Goal: Find specific page/section: Find specific page/section

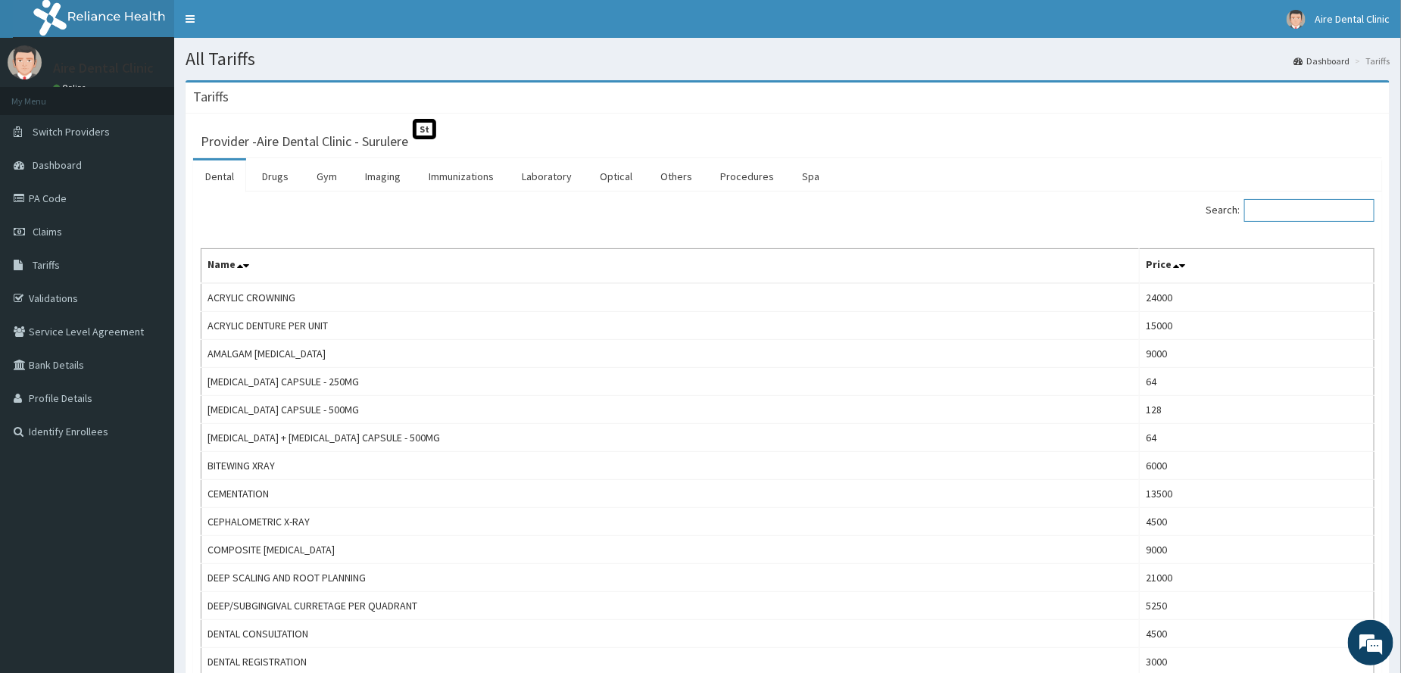
click at [1292, 207] on input "Search:" at bounding box center [1309, 210] width 130 height 23
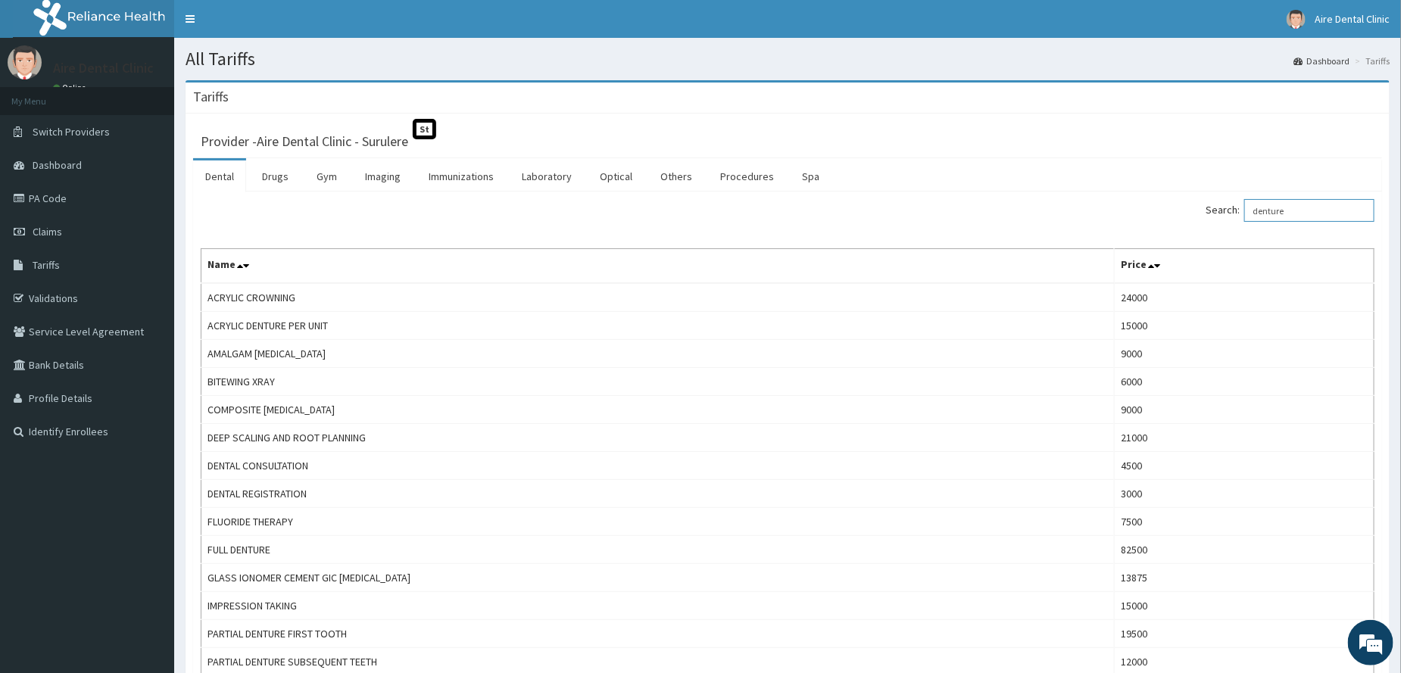
type input "denture"
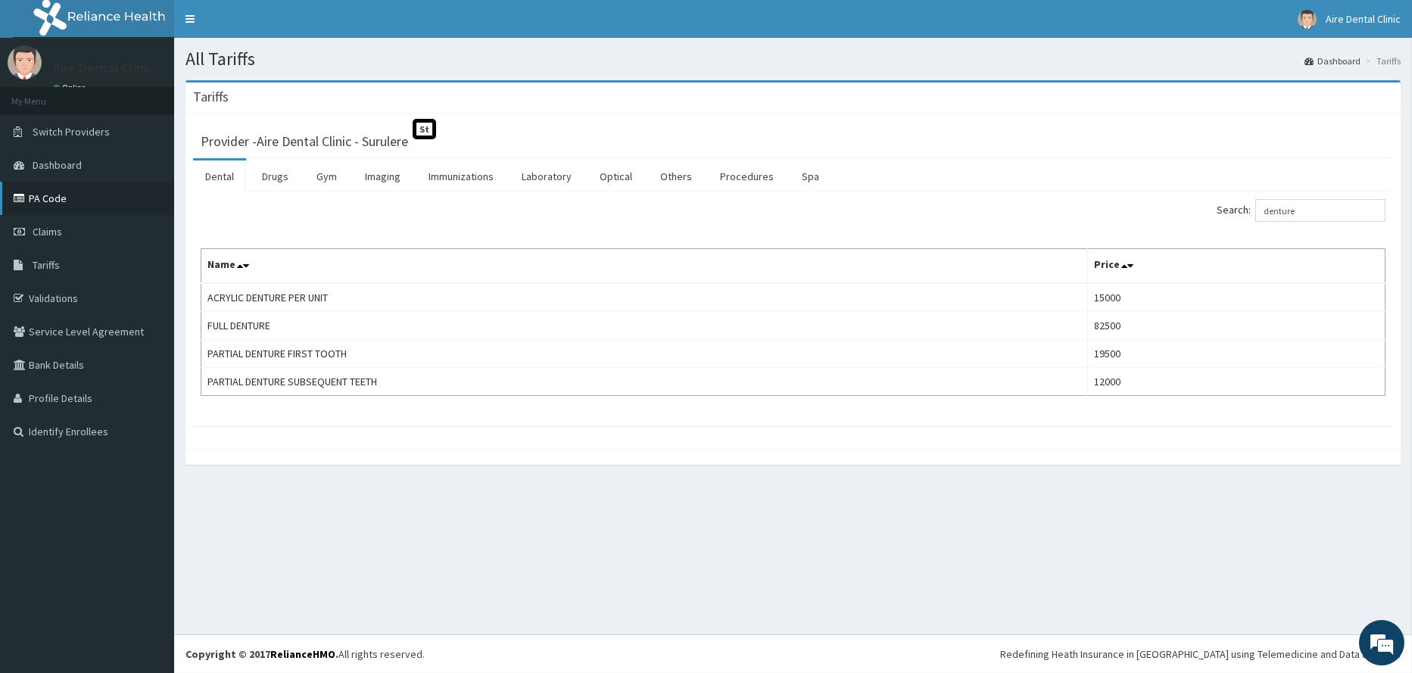
click at [62, 202] on link "PA Code" at bounding box center [87, 198] width 174 height 33
